Goal: Information Seeking & Learning: Learn about a topic

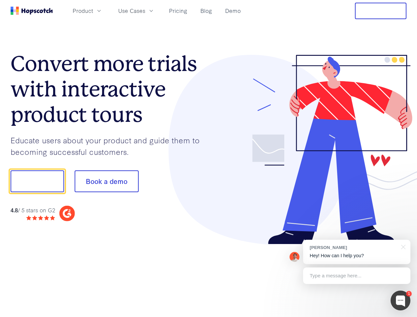
click at [209, 158] on div at bounding box center [308, 150] width 198 height 190
click at [93, 11] on span "Product" at bounding box center [83, 11] width 20 height 8
click at [145, 11] on span "Use Cases" at bounding box center [131, 11] width 27 height 8
click at [381, 11] on button "Free Trial" at bounding box center [380, 11] width 51 height 17
click at [37, 181] on button "Show me!" at bounding box center [37, 181] width 53 height 22
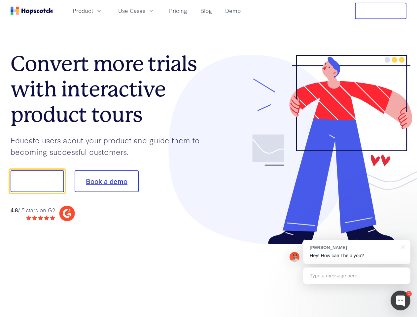
click at [106, 181] on button "Book a demo" at bounding box center [107, 181] width 64 height 22
click at [400, 300] on div at bounding box center [400, 300] width 20 height 20
click at [356, 252] on div "[PERSON_NAME] Hey! How can I help you?" at bounding box center [356, 252] width 107 height 24
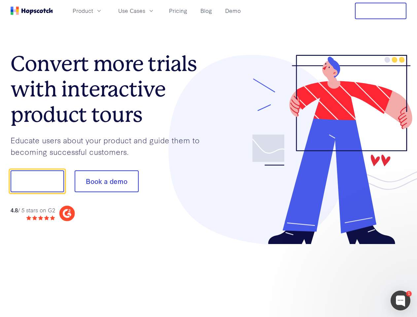
click at [402, 246] on div at bounding box center [349, 225] width 124 height 132
click at [356, 276] on div at bounding box center [349, 225] width 124 height 132
